Goal: Find specific page/section: Find specific page/section

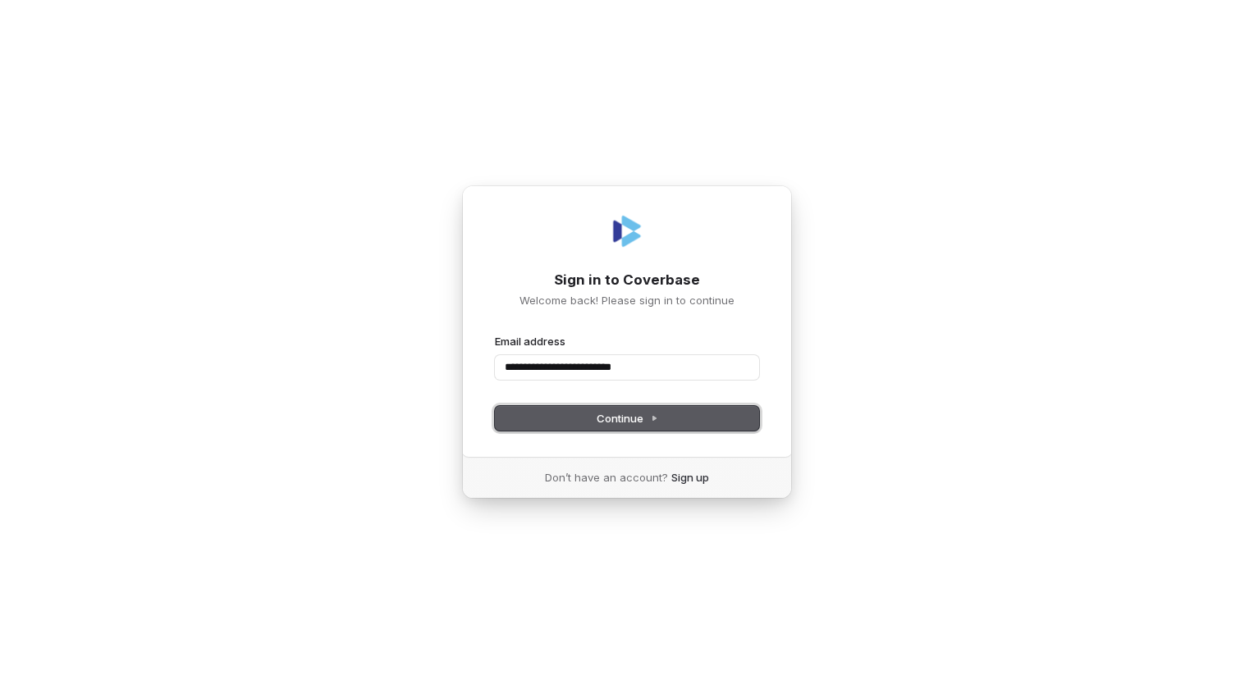
click at [597, 418] on span "Continue" at bounding box center [628, 418] width 62 height 15
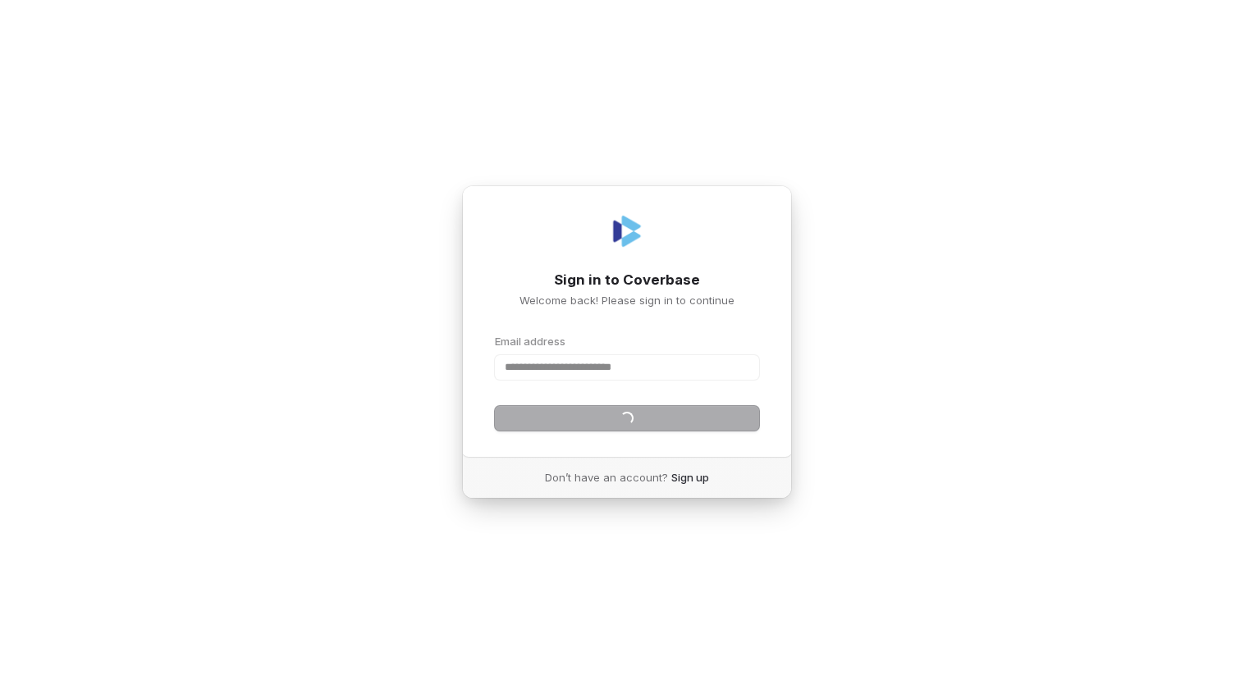
type input "**********"
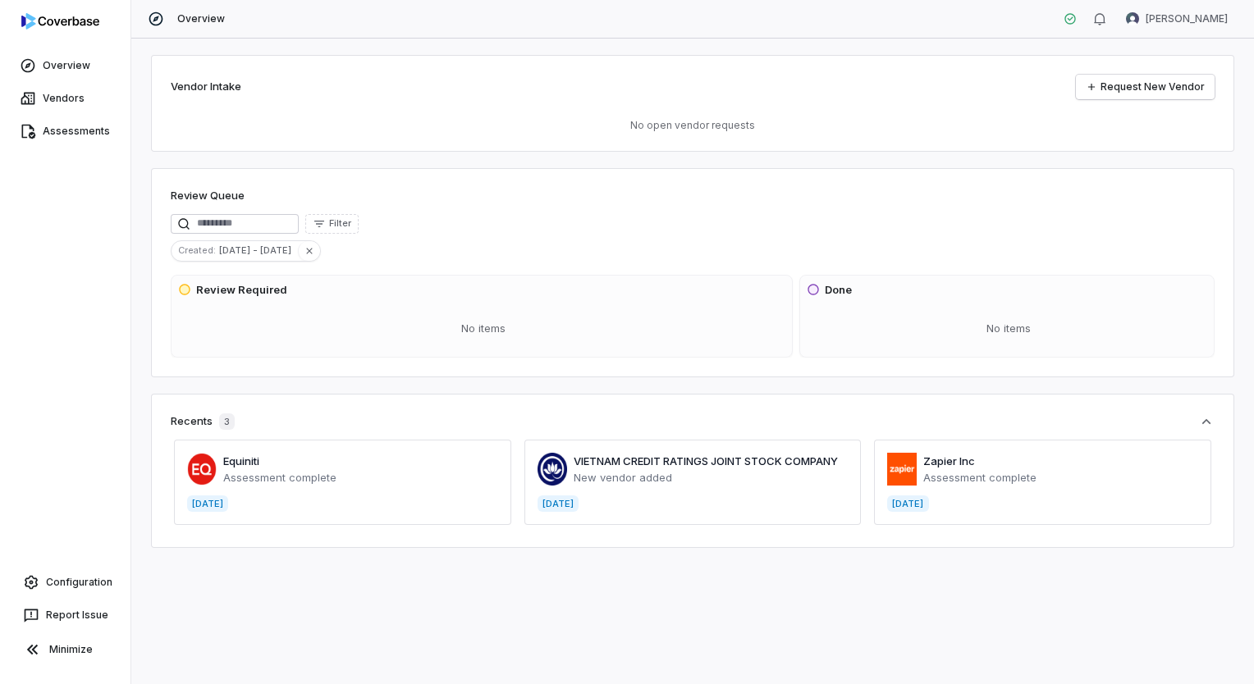
click at [296, 609] on div "Vendor Intake Request New Vendor No open vendor requests Review Queue Filter Cr…" at bounding box center [692, 362] width 1123 height 646
click at [286, 479] on span at bounding box center [342, 482] width 337 height 85
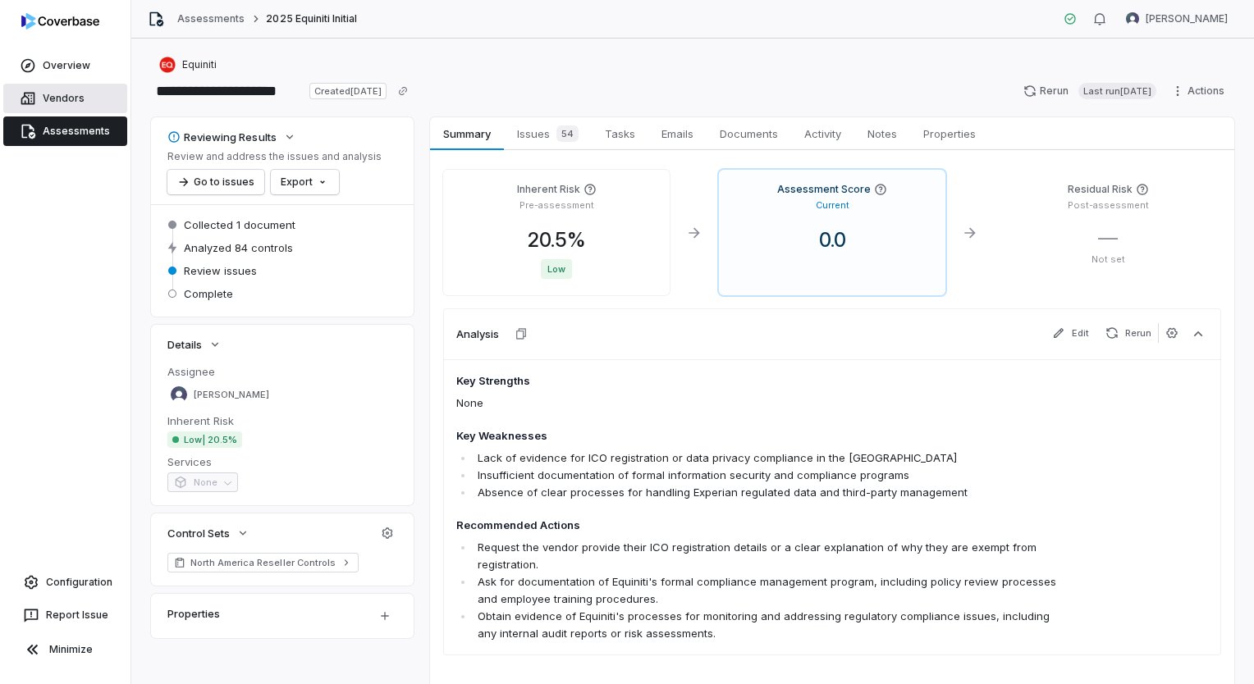
click at [50, 99] on span "Vendors" at bounding box center [64, 98] width 42 height 13
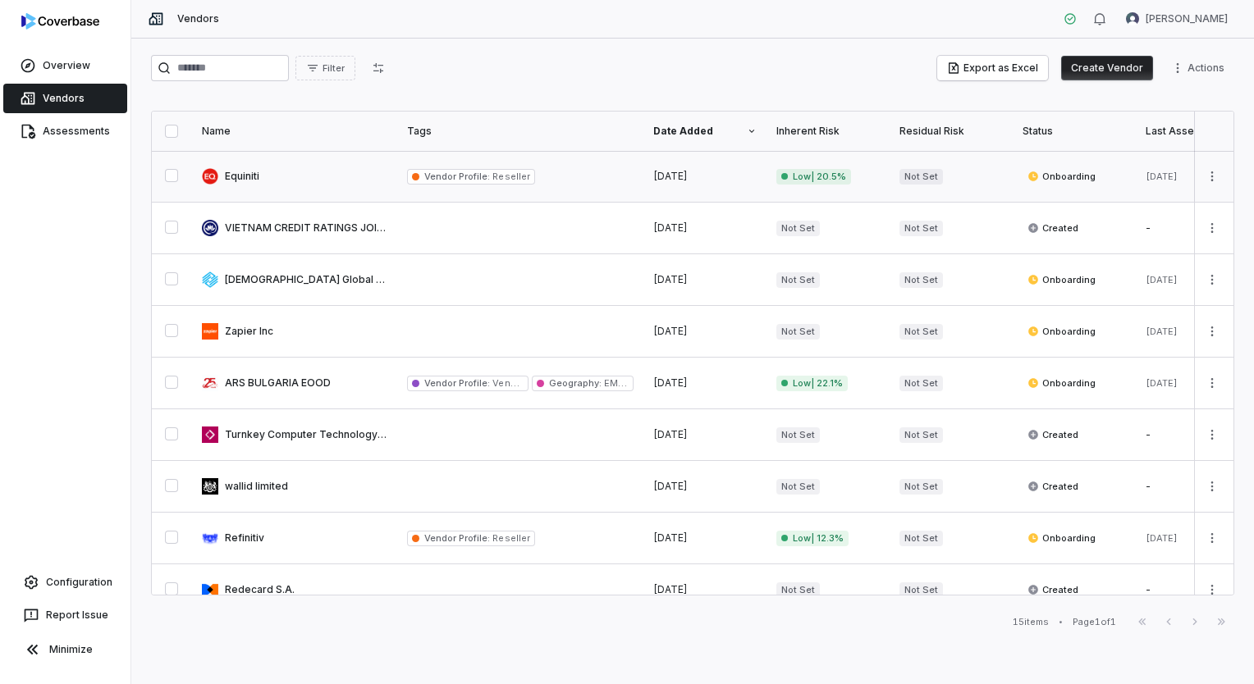
click at [239, 176] on link at bounding box center [294, 176] width 205 height 51
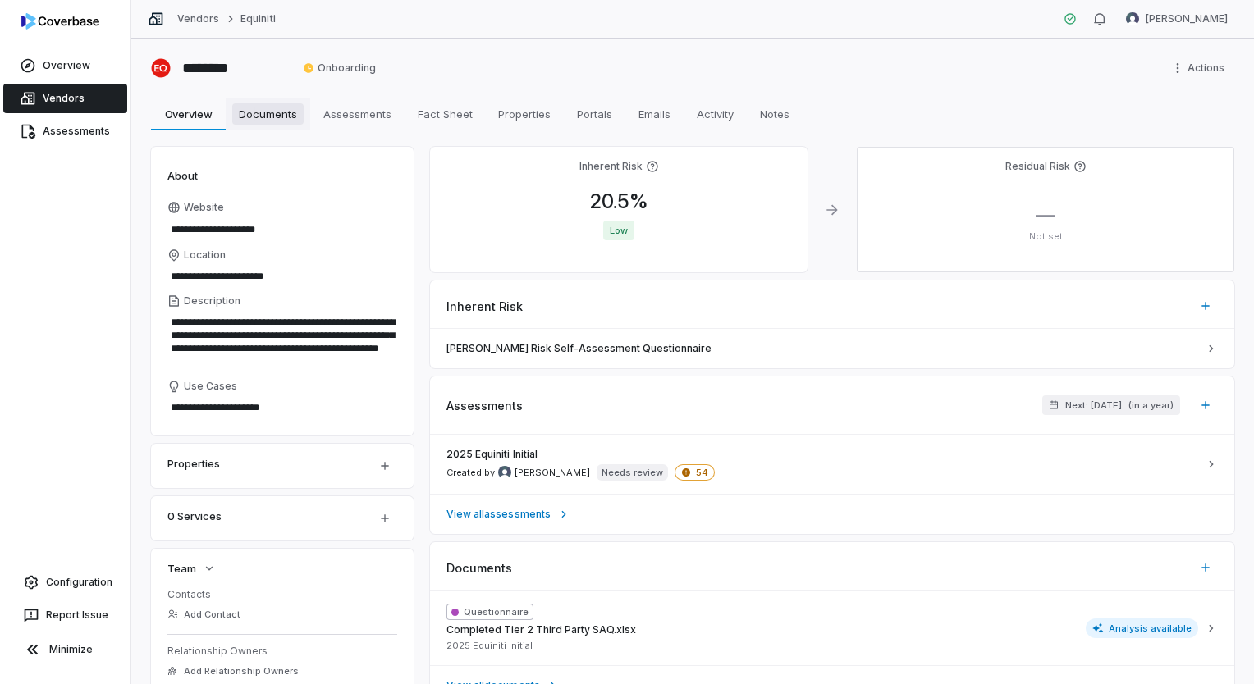
click at [260, 110] on span "Documents" at bounding box center [267, 113] width 71 height 21
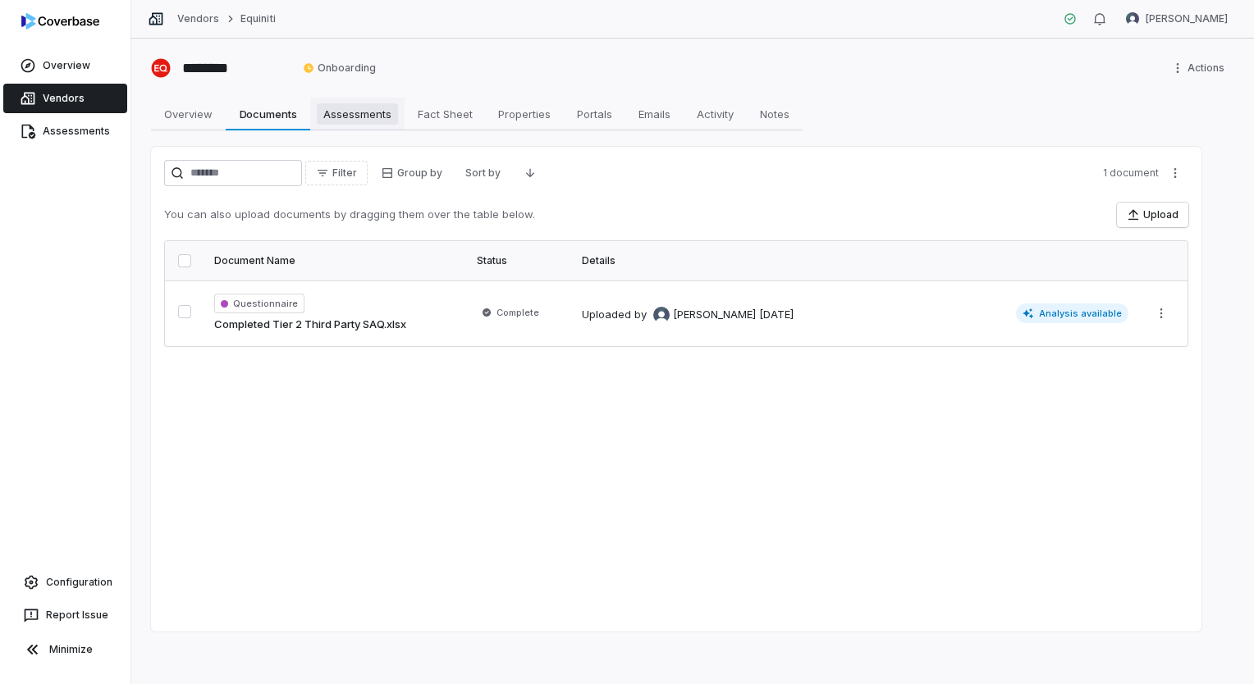
click at [354, 113] on span "Assessments" at bounding box center [357, 113] width 81 height 21
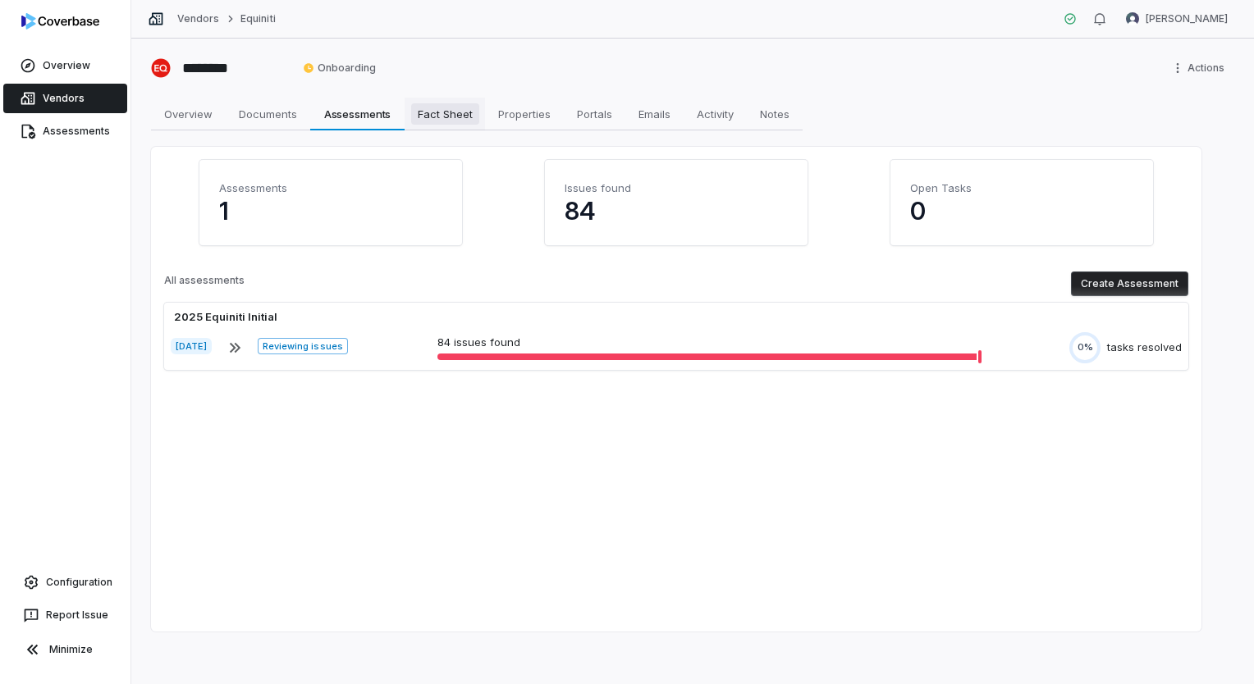
click at [451, 113] on span "Fact Sheet" at bounding box center [445, 113] width 68 height 21
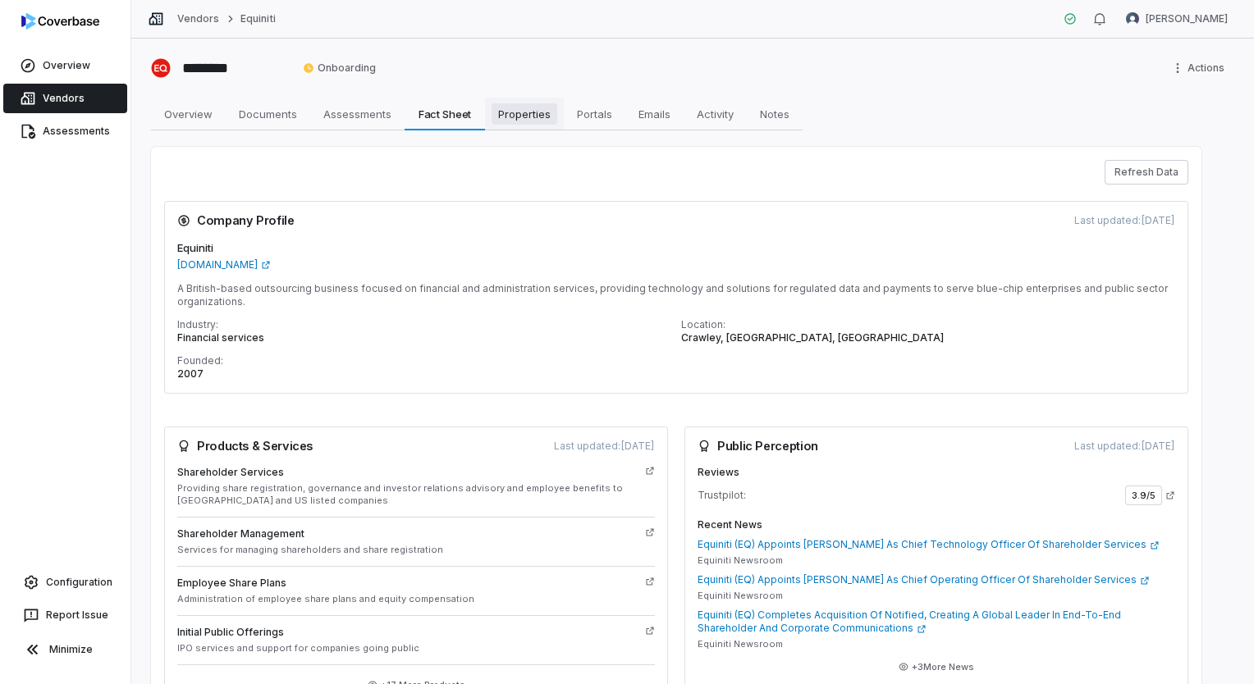
click at [531, 113] on span "Properties" at bounding box center [525, 113] width 66 height 21
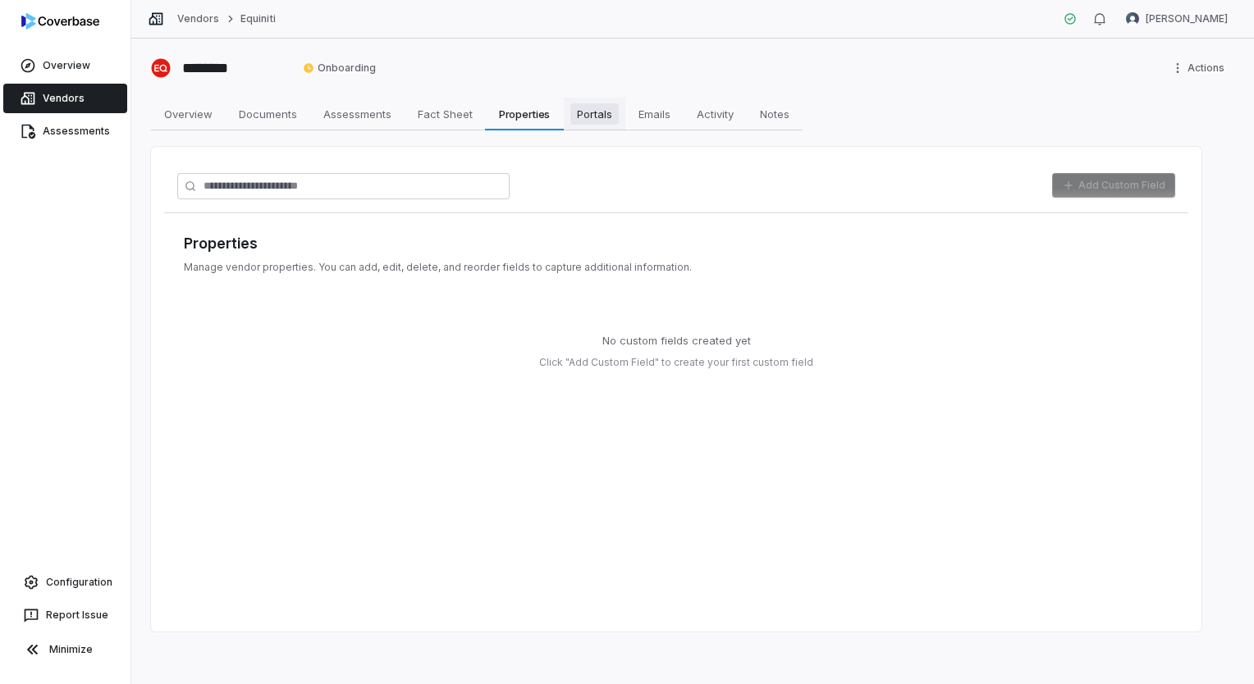
click at [614, 113] on span "Portals" at bounding box center [594, 113] width 48 height 21
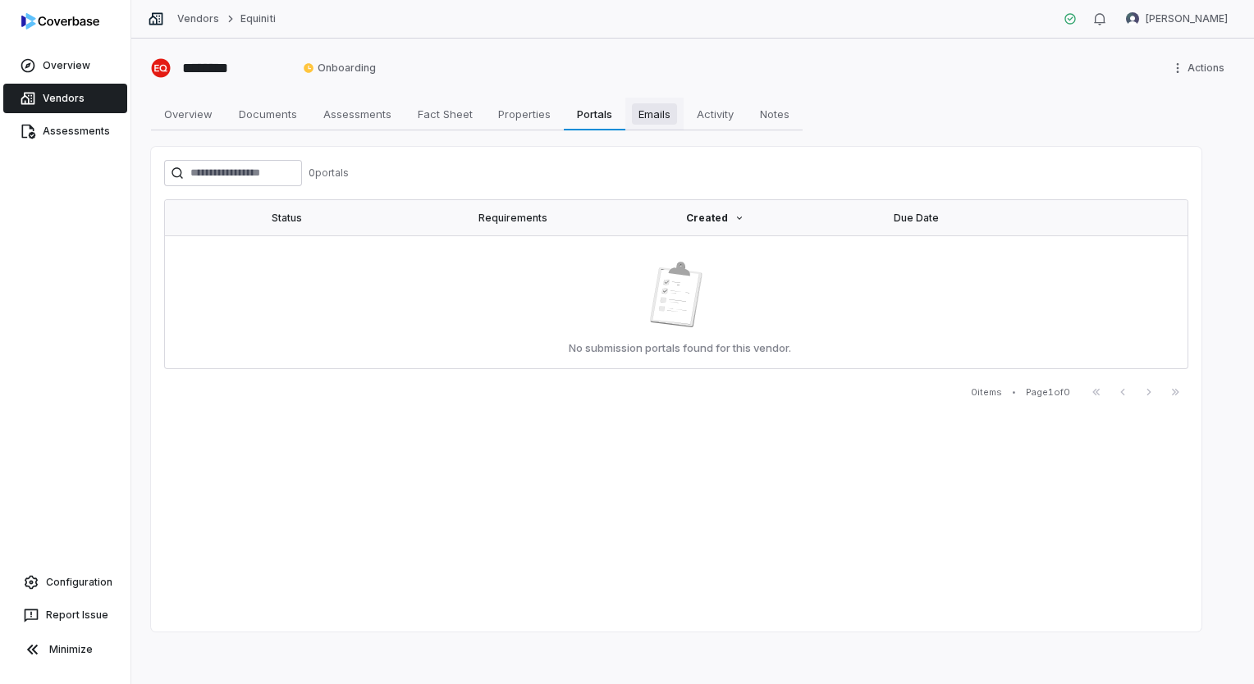
click at [657, 113] on span "Emails" at bounding box center [654, 113] width 45 height 21
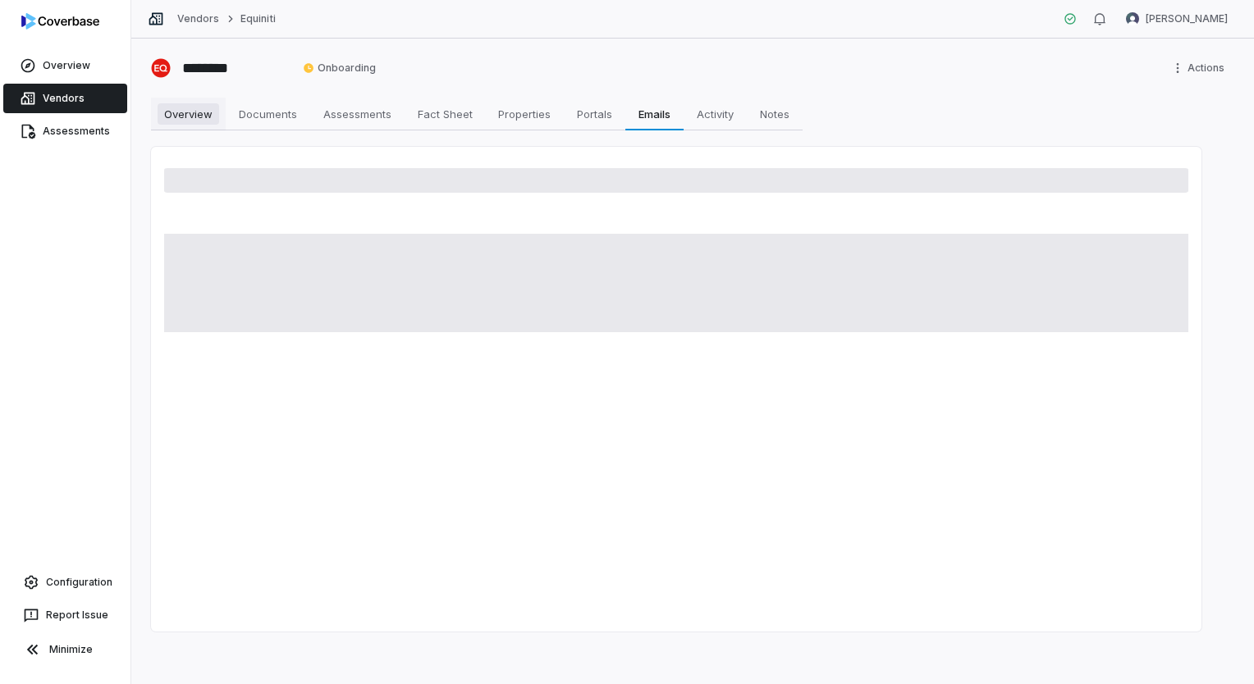
click at [180, 121] on span "Overview" at bounding box center [189, 113] width 62 height 21
type textarea "*"
